Goal: Task Accomplishment & Management: Use online tool/utility

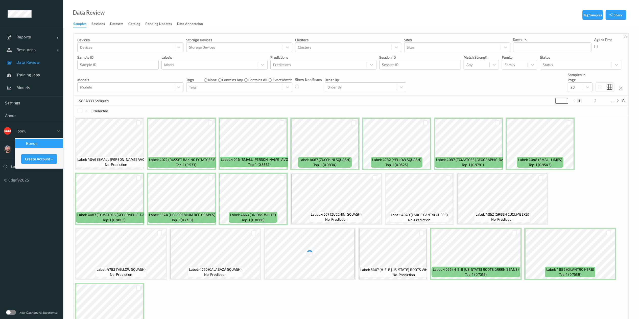
type input "bonus"
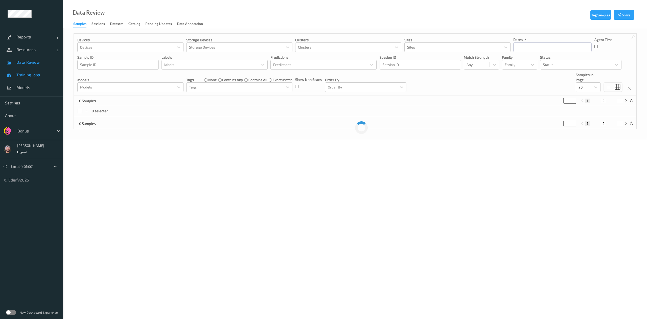
click at [30, 76] on span "Training Jobs" at bounding box center [37, 74] width 42 height 5
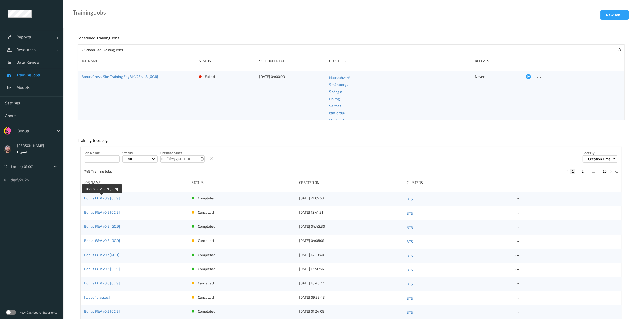
click at [113, 197] on link "Bonus F&V v0.9 [GC.9]" at bounding box center [102, 198] width 36 height 4
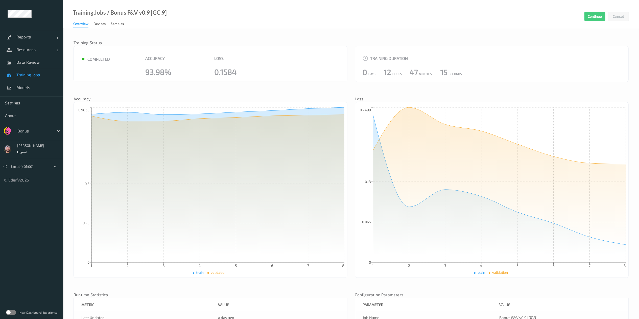
scroll to position [101, 0]
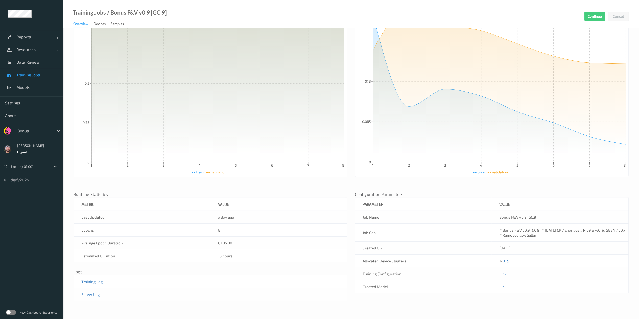
click at [499, 288] on td "Link" at bounding box center [560, 286] width 137 height 13
click at [501, 287] on link "Link" at bounding box center [503, 286] width 7 height 5
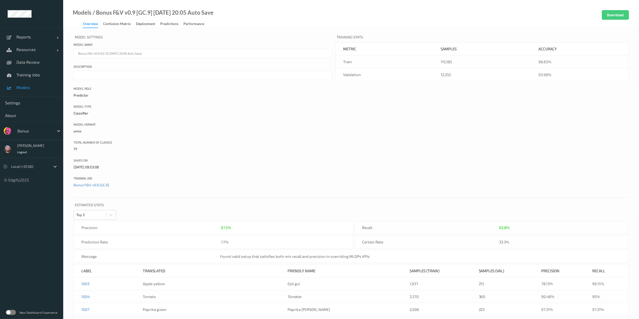
click at [136, 20] on div "Models / Bonus F&V v0.9 [GC.9] 2025-09-14 20:05 Auto Save Overview Confusion ma…" at bounding box center [138, 19] width 150 height 18
click at [141, 24] on div "Deployment" at bounding box center [145, 24] width 19 height 6
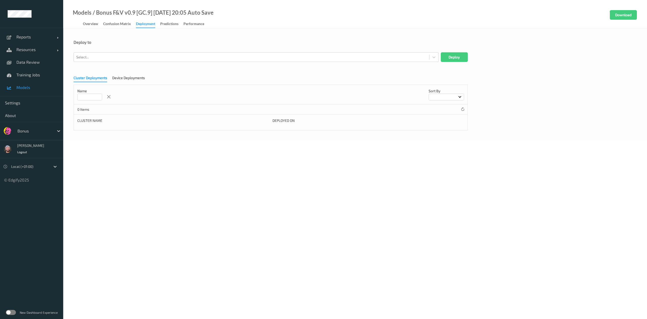
click at [123, 88] on div "Name Sort by" at bounding box center [271, 94] width 394 height 19
click at [128, 80] on div "Device Deployments" at bounding box center [128, 78] width 33 height 6
click at [136, 53] on div "Select..." at bounding box center [252, 57] width 356 height 8
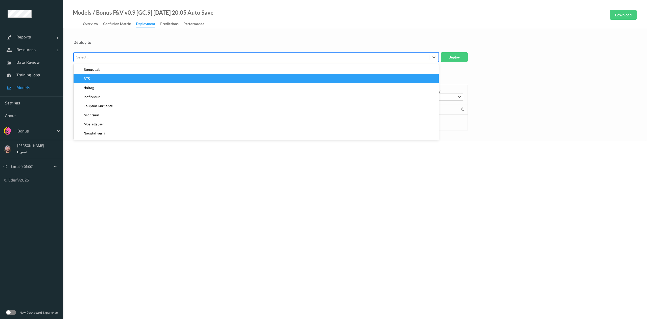
click at [145, 76] on div "BTS" at bounding box center [256, 78] width 359 height 5
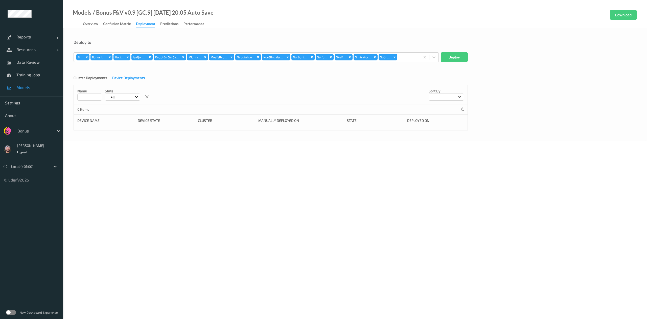
click at [463, 51] on div "Deploy to" at bounding box center [355, 46] width 563 height 13
click at [456, 59] on button "Deploy" at bounding box center [454, 57] width 27 height 10
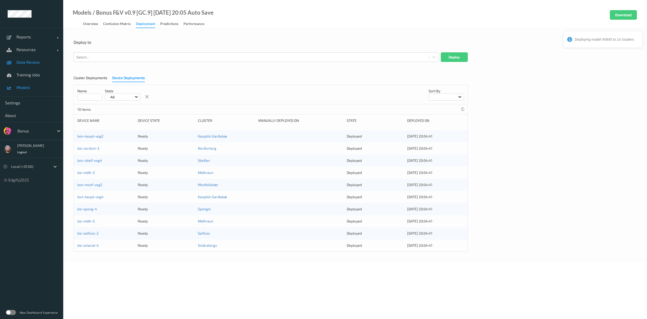
click at [33, 66] on link "Data Review" at bounding box center [31, 62] width 63 height 13
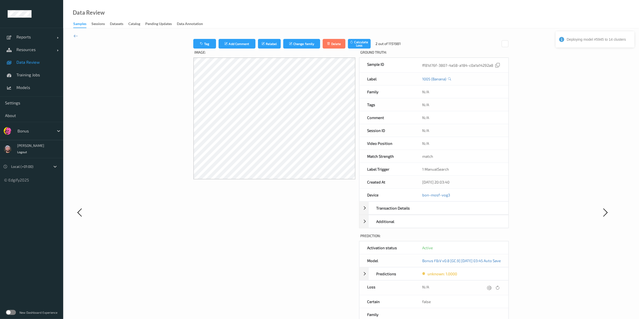
click at [50, 67] on link "Data Review" at bounding box center [31, 62] width 63 height 13
click at [36, 50] on span "Resources" at bounding box center [36, 49] width 40 height 5
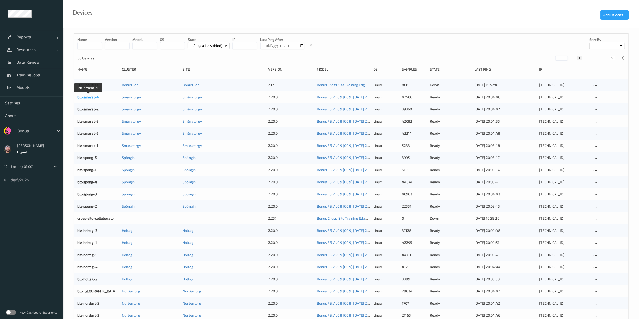
click at [96, 98] on link "biz-smarat-4" at bounding box center [87, 97] width 21 height 4
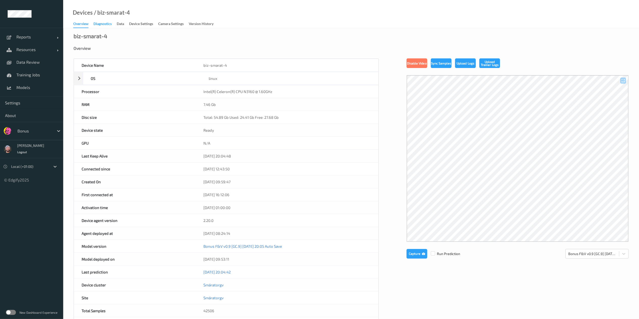
click at [107, 24] on div "Diagnostics" at bounding box center [103, 24] width 18 height 6
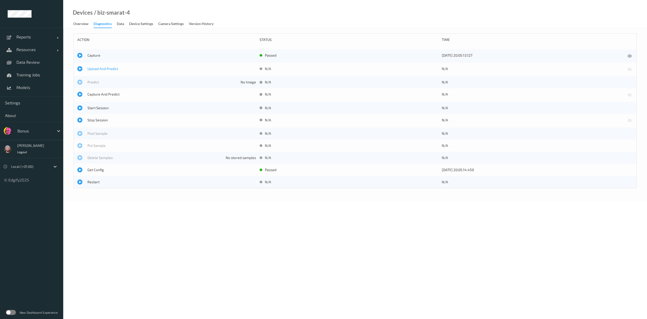
click at [104, 69] on span "Upload And Predict" at bounding box center [171, 68] width 169 height 5
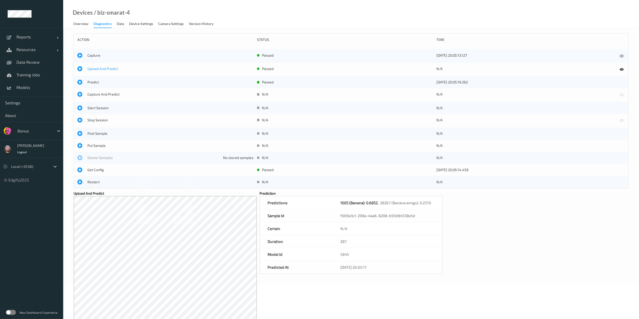
click at [105, 70] on span "Upload And Predict" at bounding box center [170, 68] width 166 height 5
